Goal: Task Accomplishment & Management: Use online tool/utility

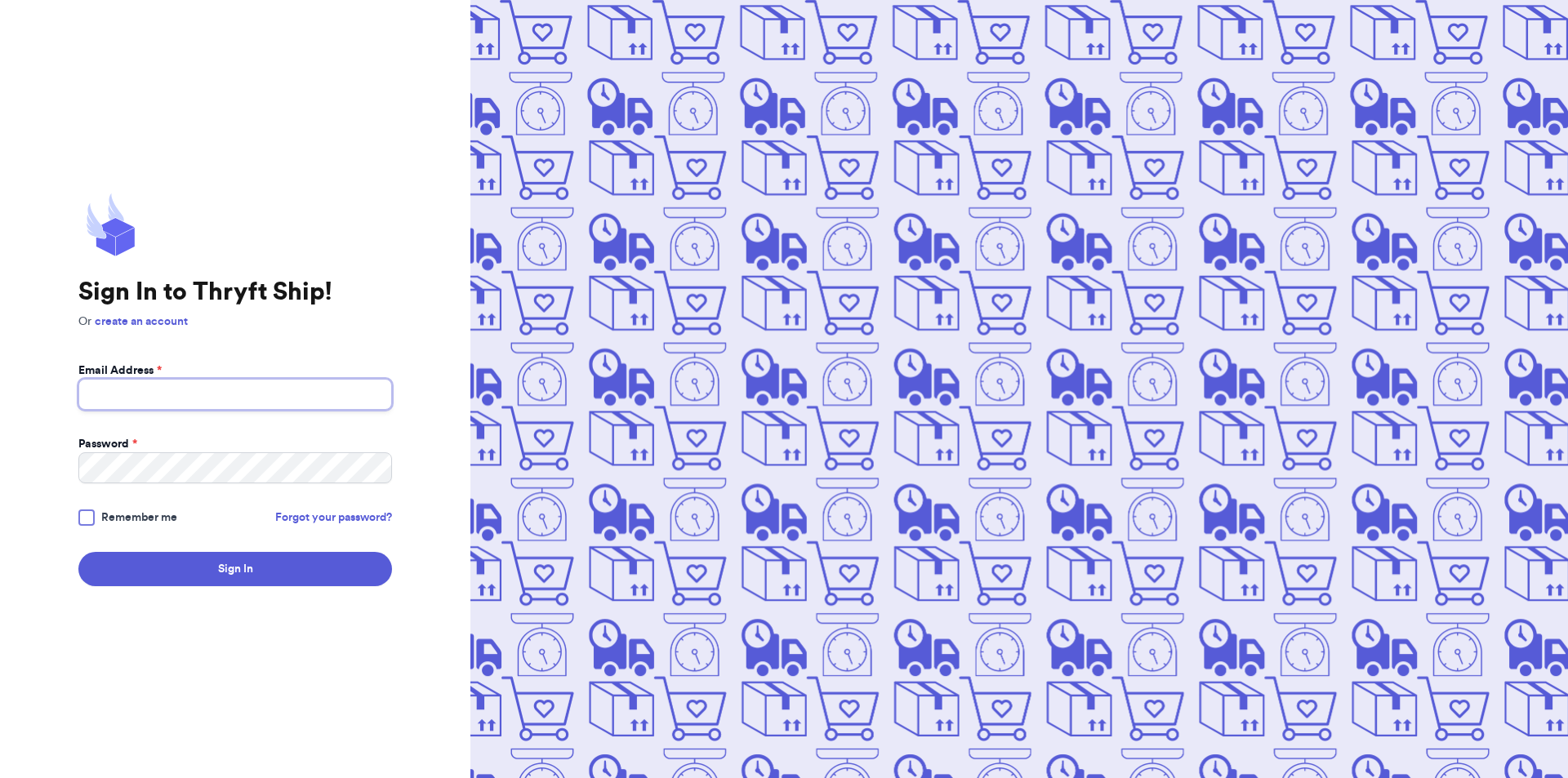
click at [194, 393] on input "Email Address *" at bounding box center [235, 394] width 314 height 31
type input "[EMAIL_ADDRESS][DOMAIN_NAME]"
click at [238, 569] on button "Sign In" at bounding box center [235, 569] width 314 height 34
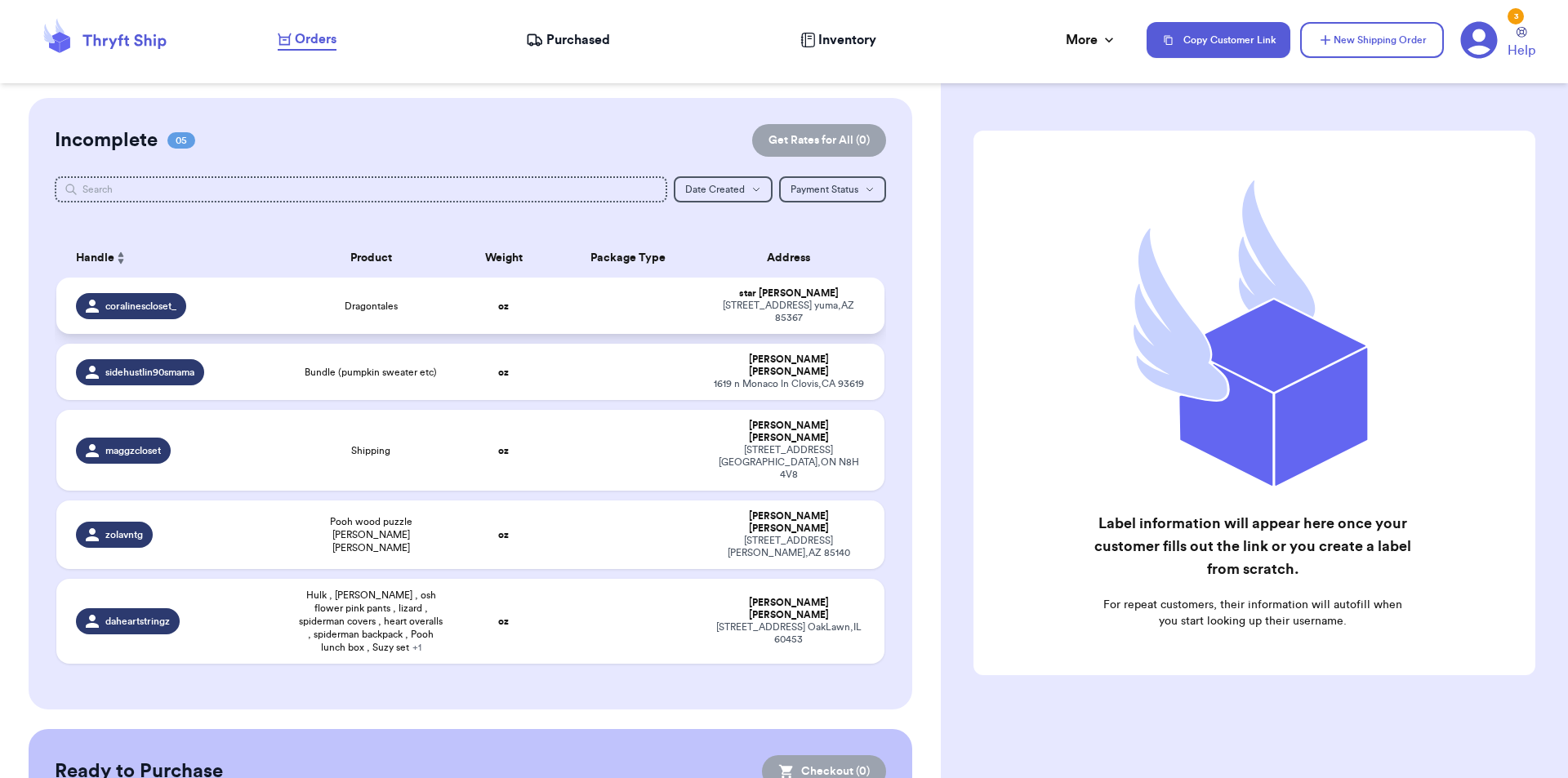
click at [392, 287] on td "Dragontales" at bounding box center [371, 305] width 166 height 56
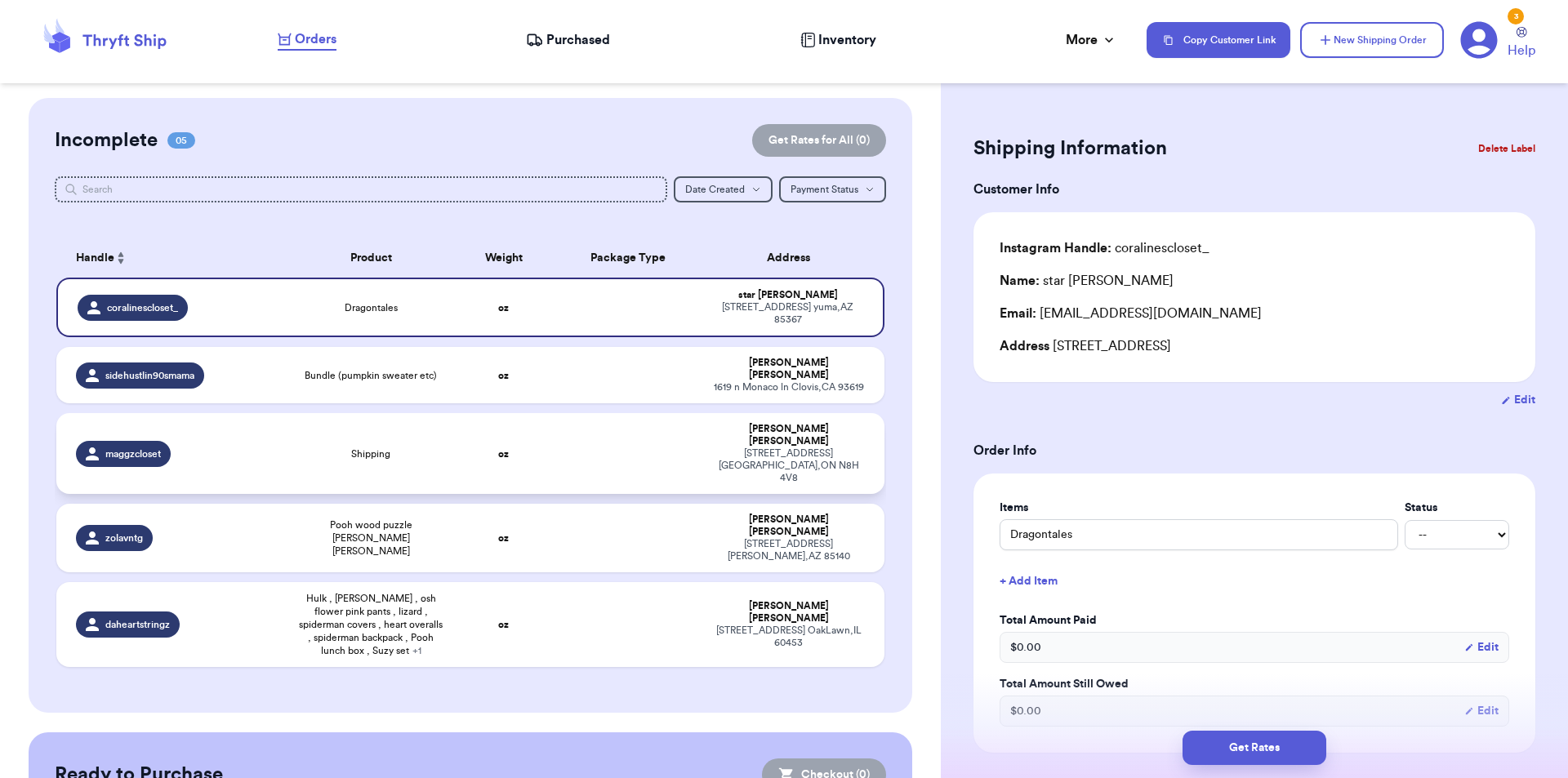
click at [372, 447] on span "Shipping" at bounding box center [370, 454] width 39 height 13
type input "Shipping"
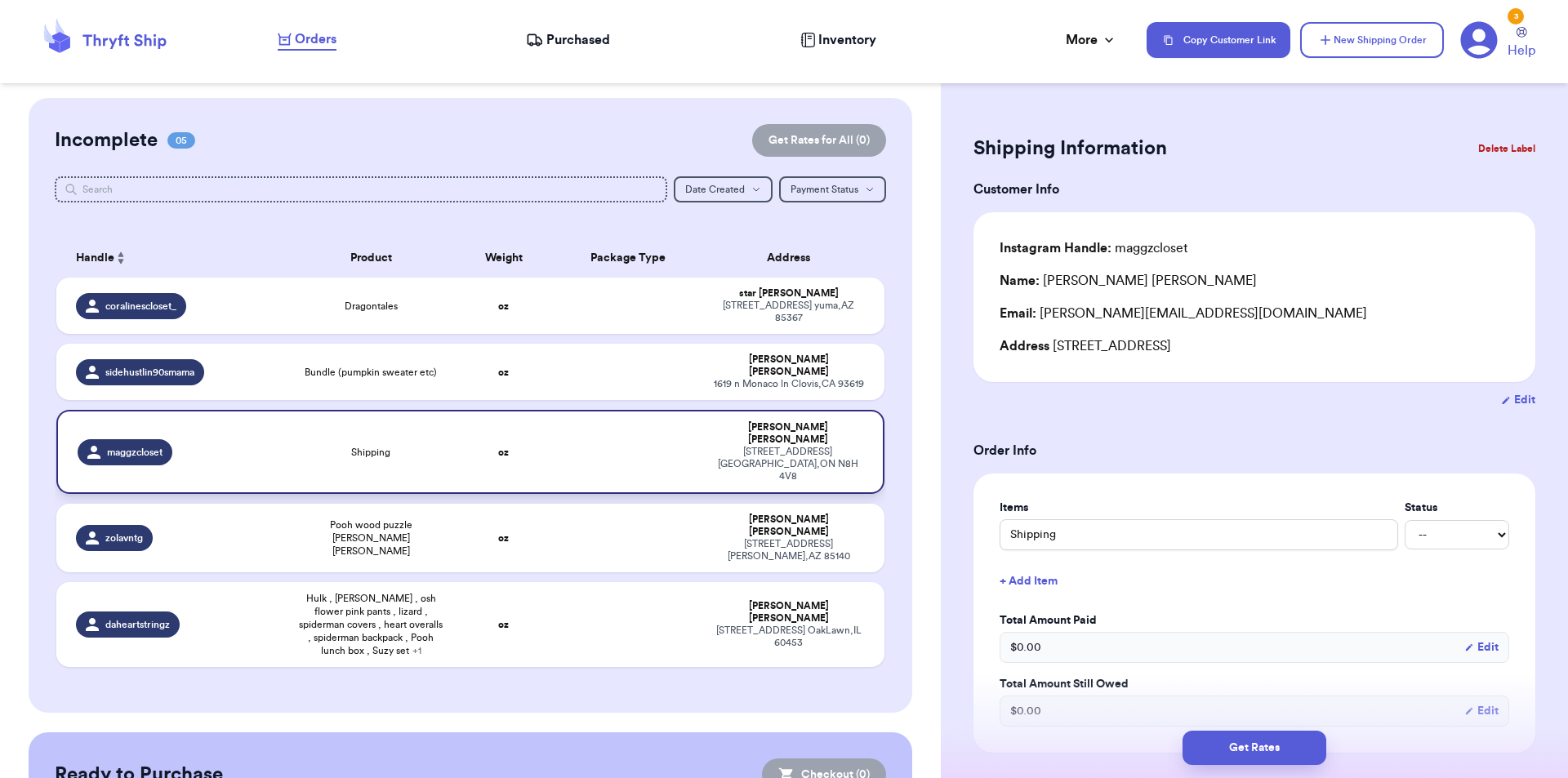
scroll to position [148, 0]
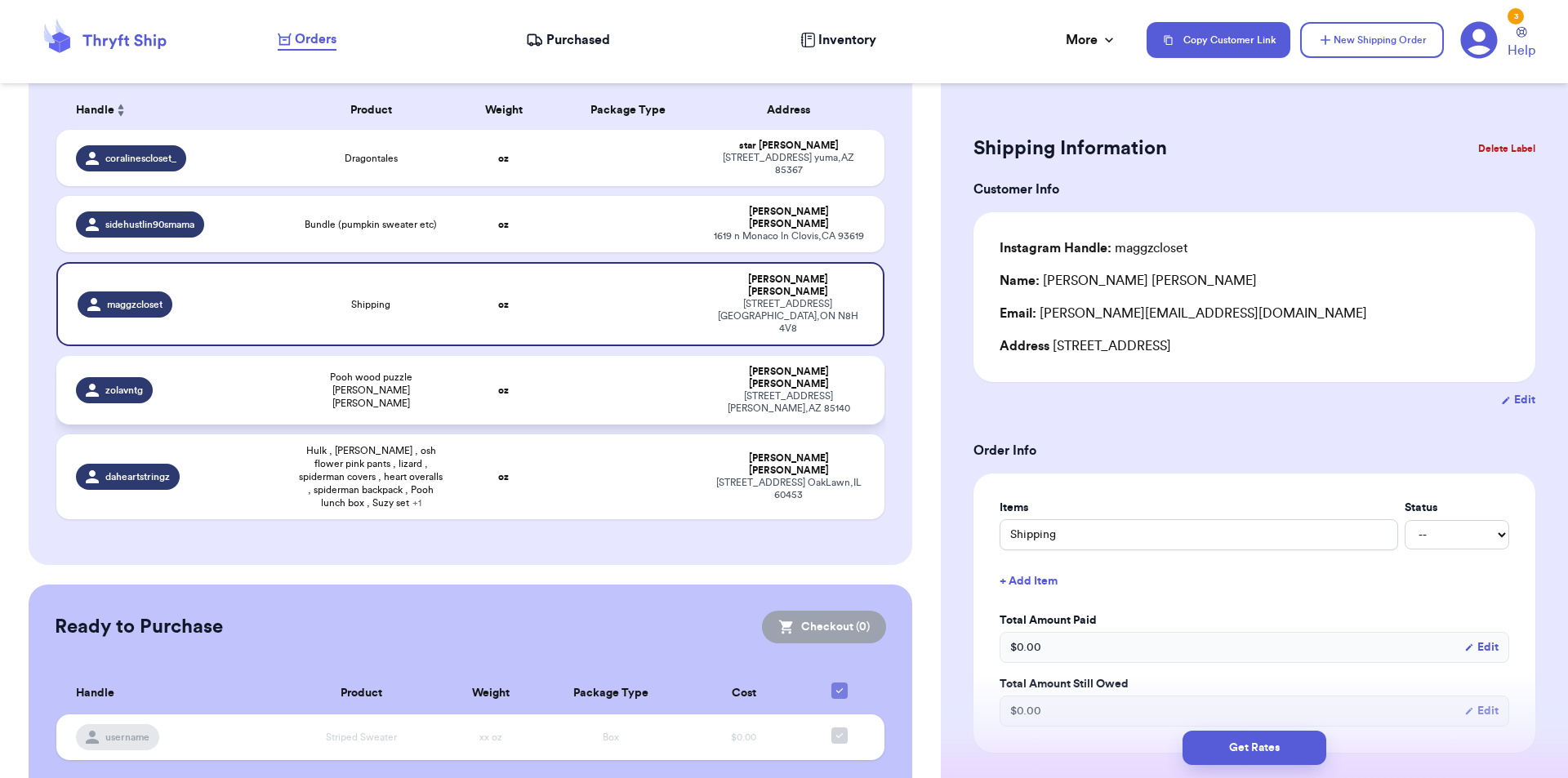
click at [376, 371] on span "Pooh wood puzzle [PERSON_NAME] [PERSON_NAME]" at bounding box center [371, 389] width 146 height 39
type input "Pooh wood puzzle [PERSON_NAME] [PERSON_NAME]"
